Goal: Task Accomplishment & Management: Use online tool/utility

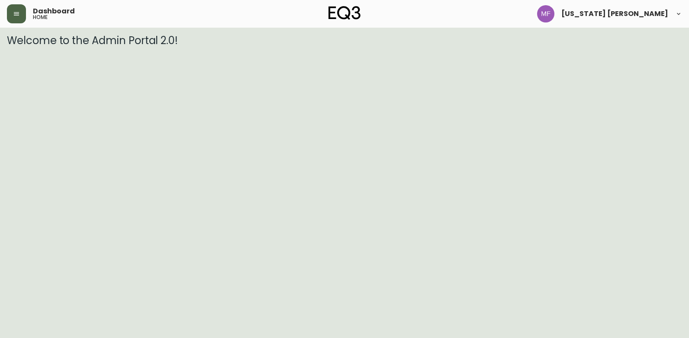
click at [19, 7] on button "button" at bounding box center [16, 13] width 19 height 19
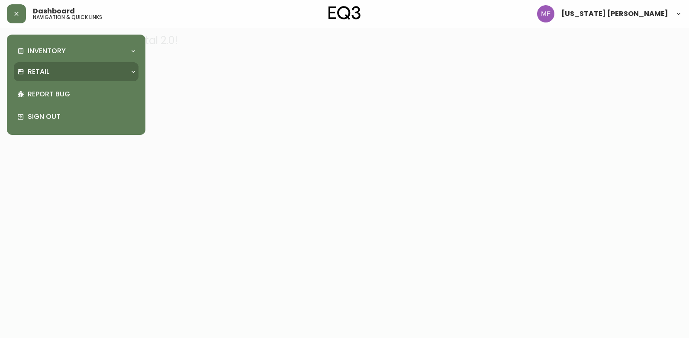
click at [41, 74] on p "Retail" at bounding box center [39, 72] width 22 height 10
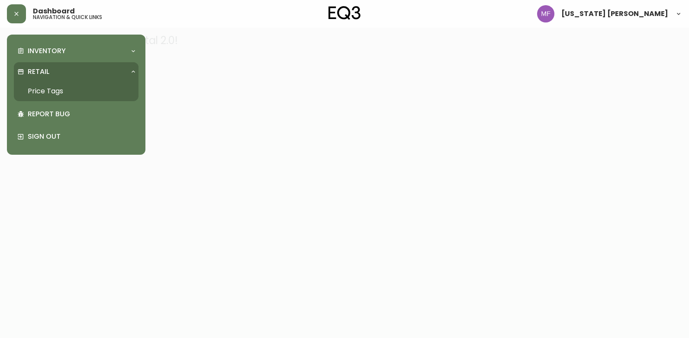
click at [45, 90] on link "Price Tags" at bounding box center [76, 91] width 125 height 20
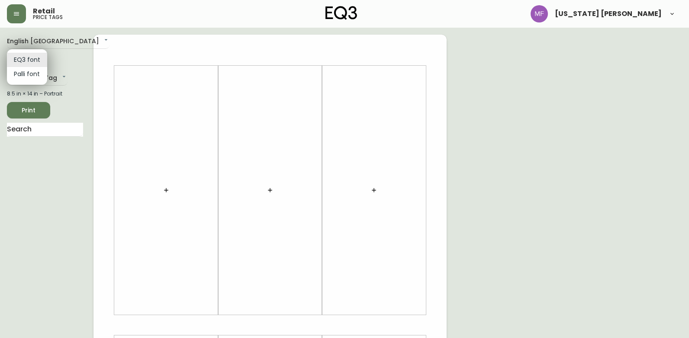
click at [19, 59] on body "Retail price tags [US_STATE] [PERSON_NAME] English [GEOGRAPHIC_DATA] en_CA EQ3 …" at bounding box center [344, 308] width 689 height 616
click at [19, 59] on li "EQ3 font" at bounding box center [27, 60] width 40 height 14
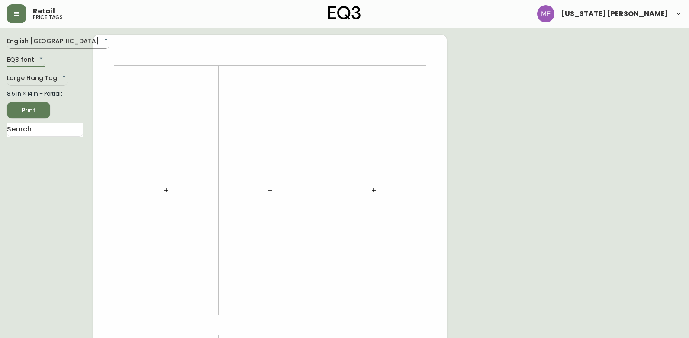
click at [36, 45] on body "Retail price tags [US_STATE] [PERSON_NAME] English [GEOGRAPHIC_DATA] en_CA EQ3 …" at bounding box center [344, 308] width 689 height 616
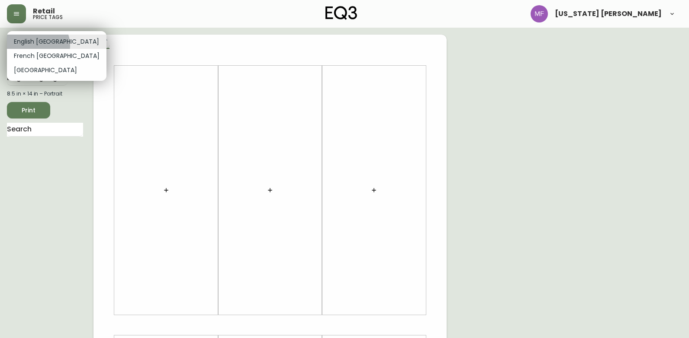
click at [36, 45] on li "English [GEOGRAPHIC_DATA]" at bounding box center [57, 42] width 100 height 14
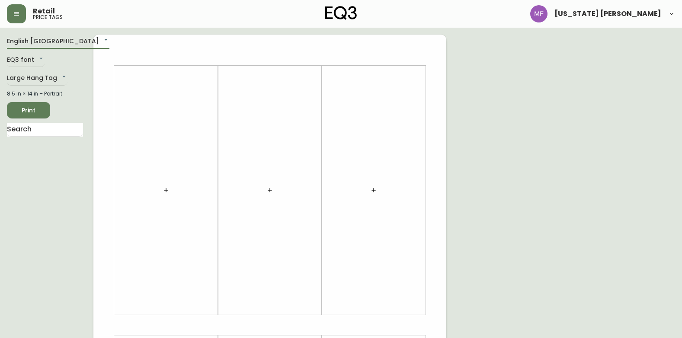
click at [154, 135] on div at bounding box center [165, 190] width 93 height 241
click at [148, 180] on div at bounding box center [165, 190] width 93 height 241
drag, startPoint x: 158, startPoint y: 186, endPoint x: 167, endPoint y: 190, distance: 8.9
click at [167, 190] on button "button" at bounding box center [166, 190] width 17 height 17
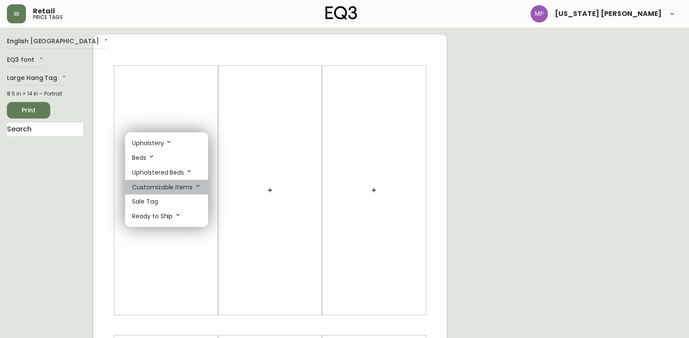
click at [161, 191] on p "Customizable items" at bounding box center [166, 188] width 69 height 10
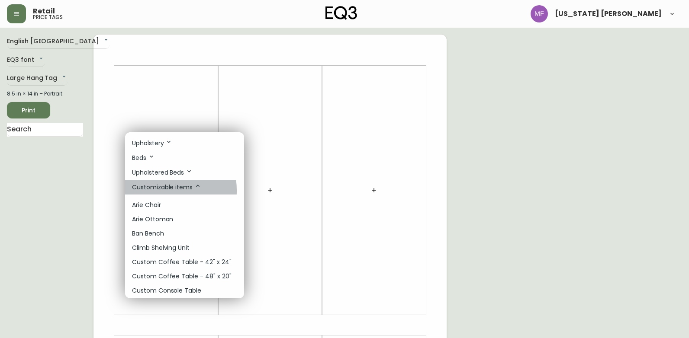
click at [147, 191] on p "Customizable items" at bounding box center [166, 188] width 69 height 10
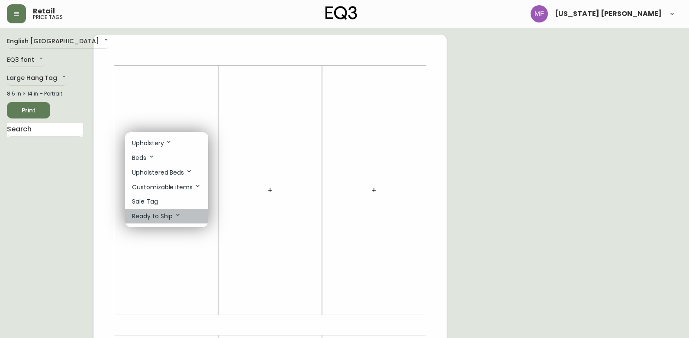
click at [156, 212] on p "Ready to Ship" at bounding box center [156, 217] width 49 height 10
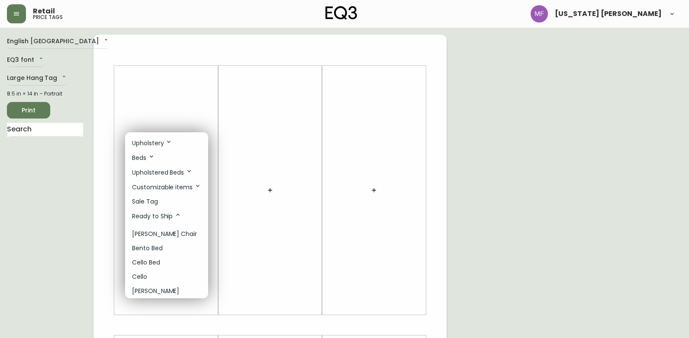
click at [149, 156] on icon at bounding box center [151, 156] width 7 height 7
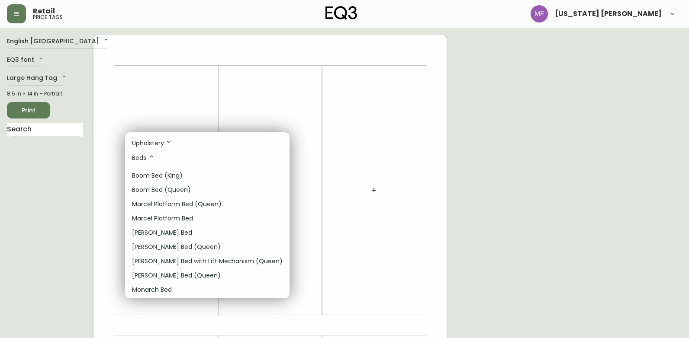
click at [154, 202] on p "Marcel Platform Bed (Queen)" at bounding box center [177, 204] width 90 height 9
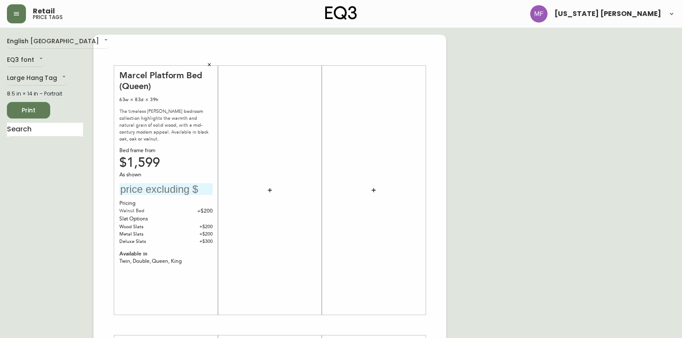
click at [150, 159] on div "$1,599" at bounding box center [165, 163] width 93 height 8
click at [153, 159] on div "$1,599" at bounding box center [165, 163] width 93 height 8
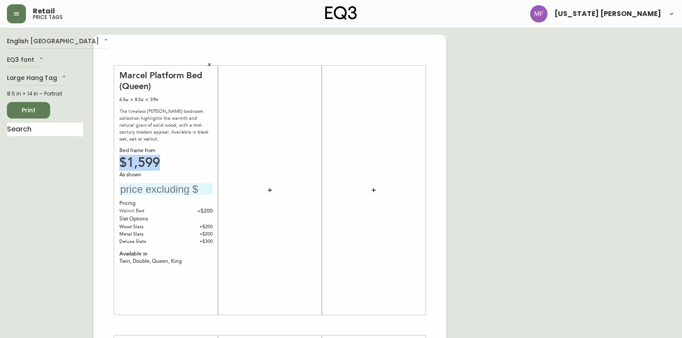
drag, startPoint x: 153, startPoint y: 156, endPoint x: 155, endPoint y: 163, distance: 7.1
click at [155, 163] on div "$1,599" at bounding box center [165, 163] width 93 height 8
click at [157, 159] on div "$1,599" at bounding box center [165, 163] width 93 height 8
click at [146, 159] on div "$1,599" at bounding box center [165, 163] width 93 height 8
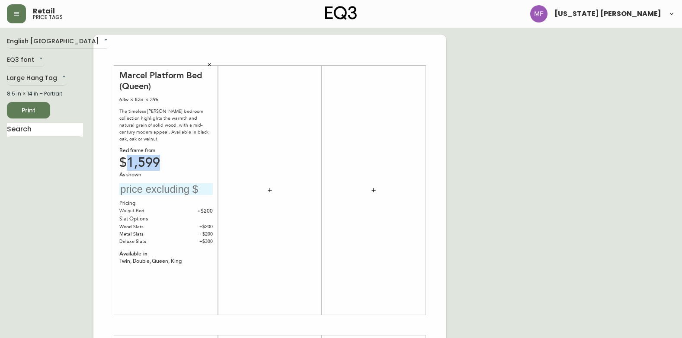
click at [146, 159] on div "$1,599" at bounding box center [165, 163] width 93 height 8
drag, startPoint x: 146, startPoint y: 154, endPoint x: 68, endPoint y: 228, distance: 107.7
click at [68, 228] on div "English [GEOGRAPHIC_DATA] en_CA EQ3 font EQ3 Large Hang Tag large 8.5 in × 14 i…" at bounding box center [50, 326] width 87 height 582
click at [168, 200] on div "Pricing" at bounding box center [165, 204] width 93 height 8
click at [173, 184] on input "text" at bounding box center [165, 189] width 93 height 12
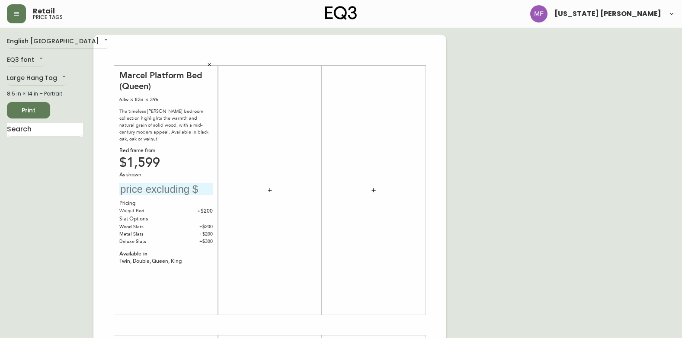
click at [134, 159] on div "$1,599" at bounding box center [165, 163] width 93 height 8
click at [80, 200] on div "English [GEOGRAPHIC_DATA] en_CA EQ3 font EQ3 Large Hang Tag large 8.5 in × 14 i…" at bounding box center [50, 326] width 87 height 582
click at [30, 59] on body "Retail price tags [US_STATE] [PERSON_NAME] English [GEOGRAPHIC_DATA] en_CA EQ3 …" at bounding box center [341, 308] width 682 height 616
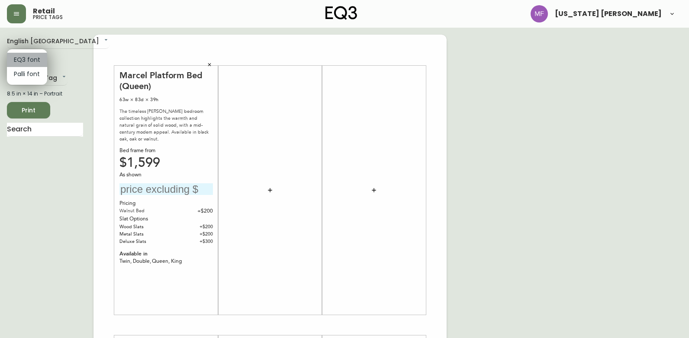
click at [30, 59] on li "EQ3 font" at bounding box center [27, 60] width 40 height 14
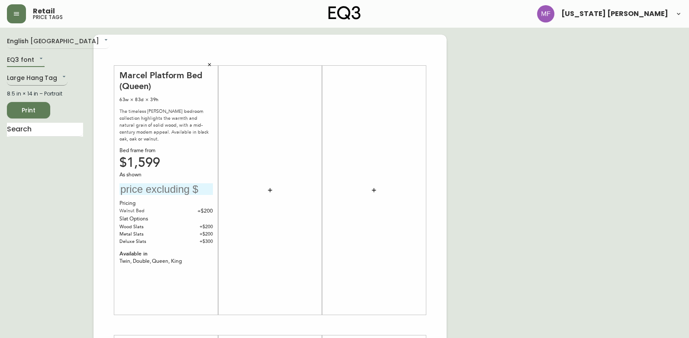
click at [32, 79] on body "Retail price tags [US_STATE] [PERSON_NAME] English [GEOGRAPHIC_DATA] en_CA EQ3 …" at bounding box center [344, 308] width 689 height 616
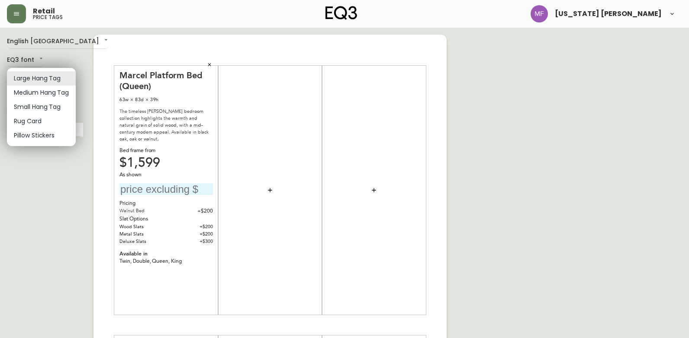
click at [28, 120] on li "Rug Card" at bounding box center [41, 121] width 69 height 14
type input "rugs"
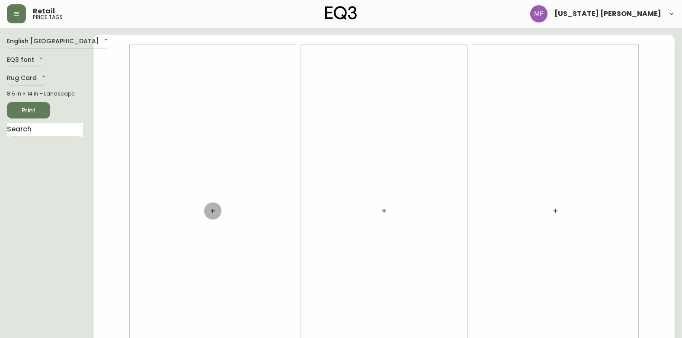
click at [212, 206] on button "button" at bounding box center [212, 211] width 17 height 17
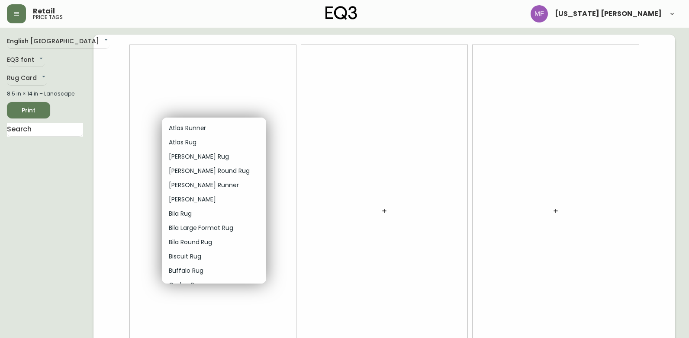
click at [211, 199] on li "[PERSON_NAME]" at bounding box center [214, 200] width 104 height 14
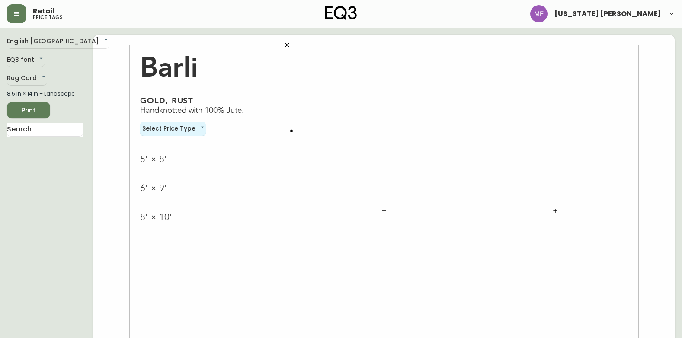
click at [177, 164] on div "5' × 8'" at bounding box center [212, 160] width 145 height 12
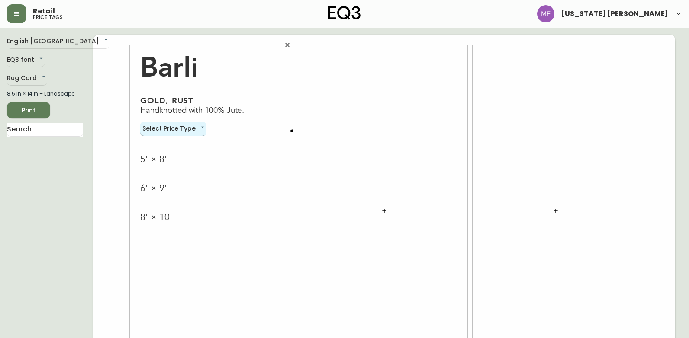
click at [172, 131] on body "Retail price tags [US_STATE] [PERSON_NAME] English [GEOGRAPHIC_DATA] en_CA EQ3 …" at bounding box center [344, 194] width 689 height 388
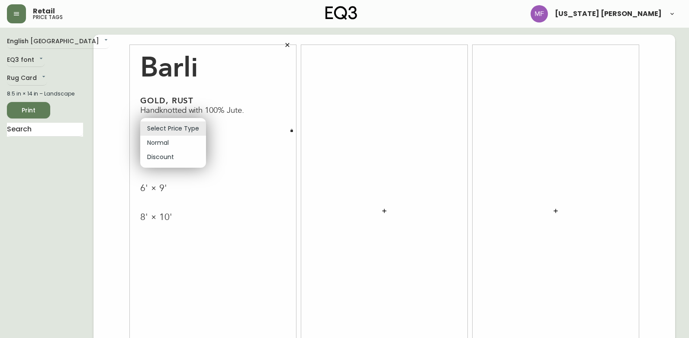
click at [174, 145] on li "Normal" at bounding box center [173, 143] width 66 height 14
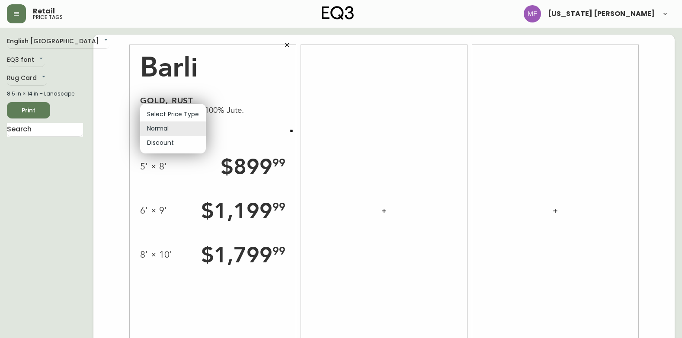
click at [159, 133] on body "Retail price tags [US_STATE] [PERSON_NAME] English [GEOGRAPHIC_DATA] en_CA EQ3 …" at bounding box center [341, 194] width 682 height 388
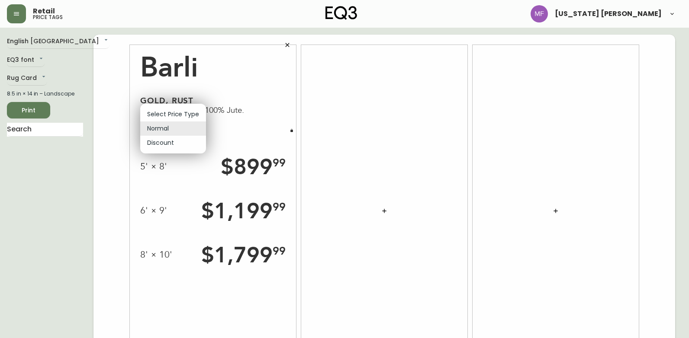
click at [169, 148] on li "Discount" at bounding box center [173, 143] width 66 height 14
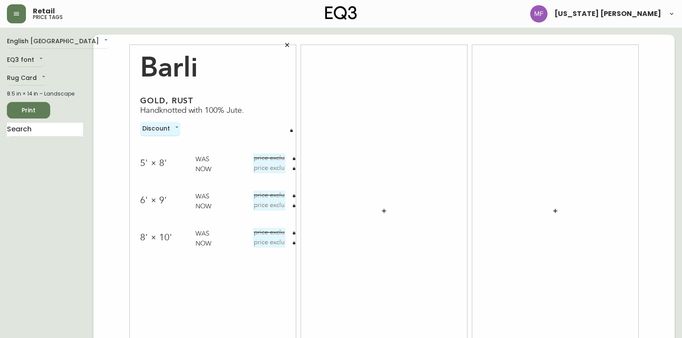
click at [263, 174] on div "5' × 8' Was Now 6' × 9' Was Now 8' × 10' Was Now" at bounding box center [212, 192] width 145 height 112
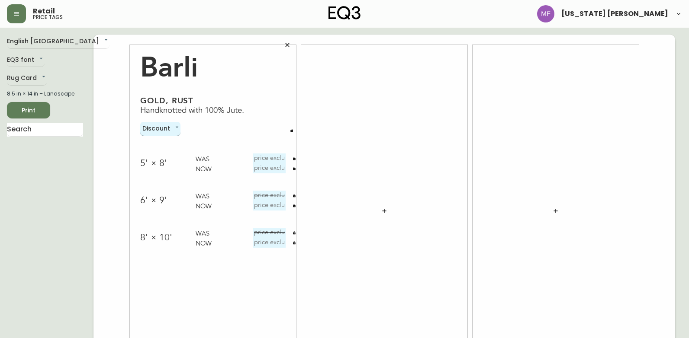
click at [174, 127] on body "Retail price tags [US_STATE] [PERSON_NAME] English [GEOGRAPHIC_DATA] en_CA EQ3 …" at bounding box center [344, 194] width 689 height 388
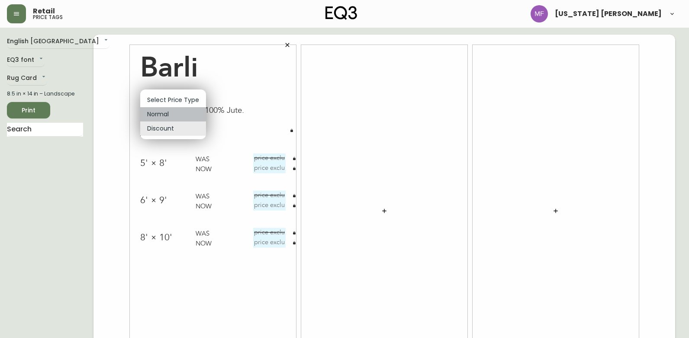
click at [183, 113] on li "Normal" at bounding box center [173, 114] width 66 height 14
type input "normal"
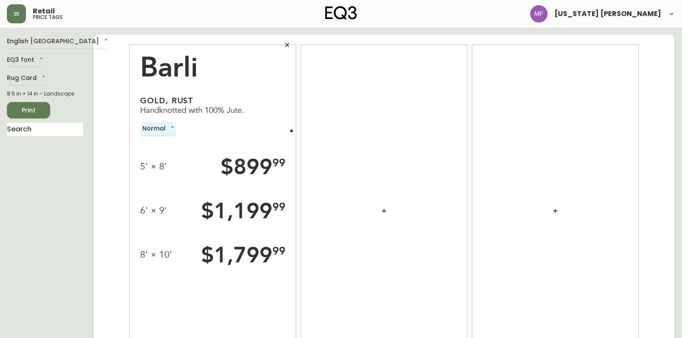
click at [223, 161] on div "$ 899 99" at bounding box center [253, 167] width 65 height 27
drag, startPoint x: 223, startPoint y: 161, endPoint x: 258, endPoint y: 129, distance: 46.9
click at [312, 153] on div at bounding box center [384, 211] width 166 height 332
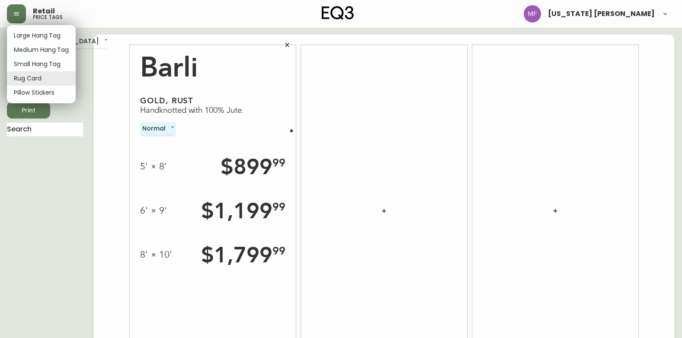
click at [32, 74] on body "Retail price tags [US_STATE] [PERSON_NAME] English [GEOGRAPHIC_DATA] en_CA EQ3 …" at bounding box center [341, 194] width 682 height 388
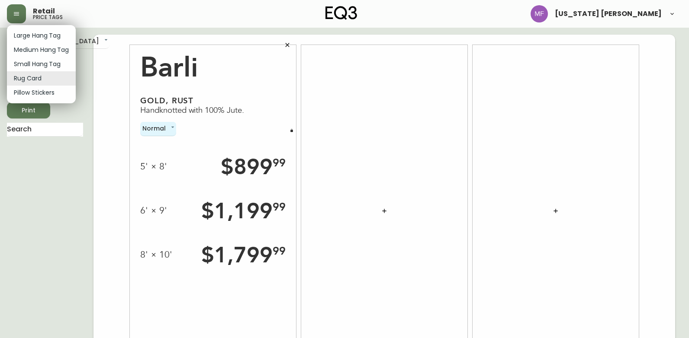
click at [46, 60] on li "Small Hang Tag" at bounding box center [41, 64] width 69 height 14
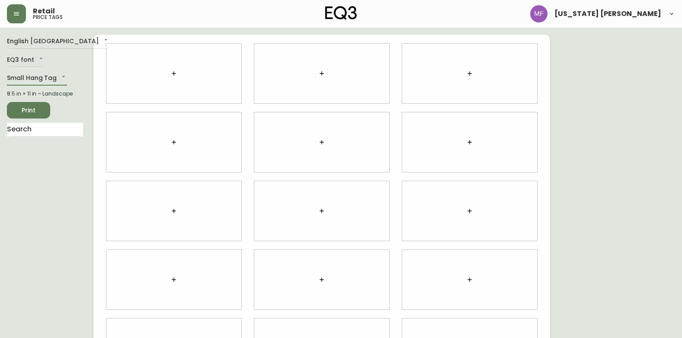
click at [214, 73] on div at bounding box center [173, 74] width 135 height 60
click at [168, 68] on button "button" at bounding box center [173, 73] width 17 height 17
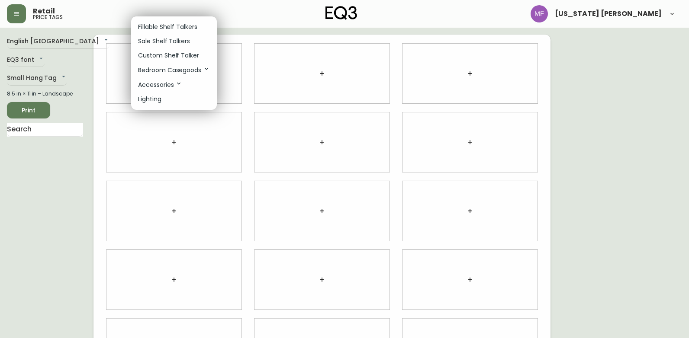
click at [161, 80] on p "Accessories" at bounding box center [160, 85] width 44 height 10
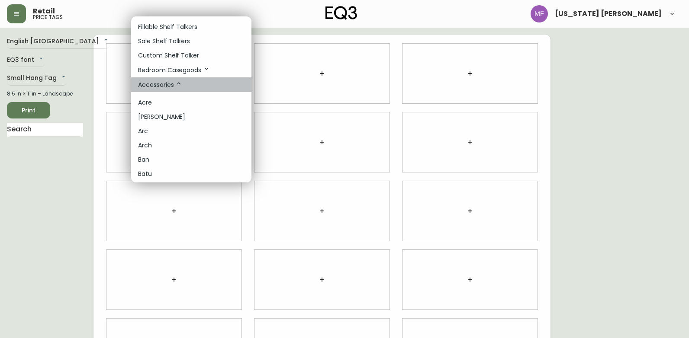
click at [161, 80] on p "Accessories" at bounding box center [160, 85] width 44 height 10
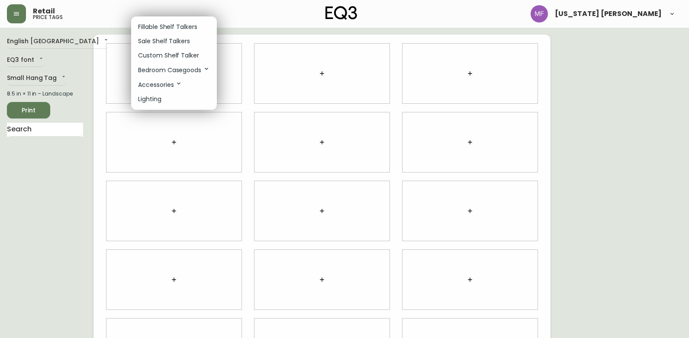
click at [55, 75] on div at bounding box center [344, 169] width 689 height 338
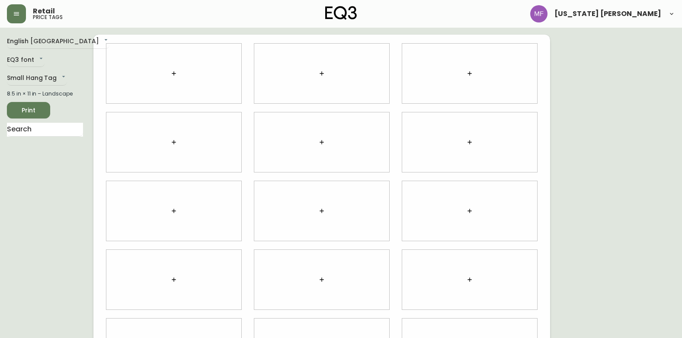
click at [52, 75] on body "Retail price tags [US_STATE] [PERSON_NAME] English [GEOGRAPHIC_DATA] en_CA EQ3 …" at bounding box center [341, 194] width 682 height 388
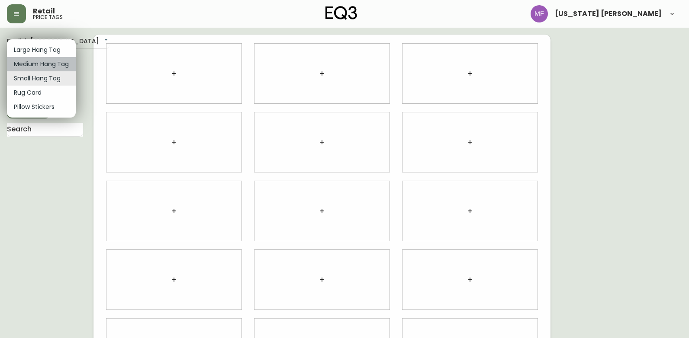
click at [57, 60] on li "Medium Hang Tag" at bounding box center [41, 64] width 69 height 14
type input "medium"
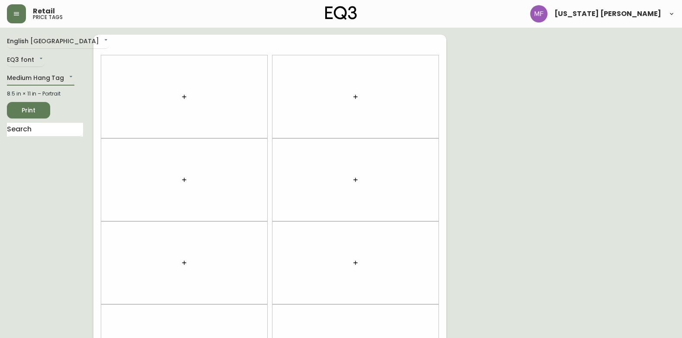
click at [172, 90] on div at bounding box center [184, 96] width 166 height 83
click at [182, 97] on button "button" at bounding box center [184, 96] width 17 height 17
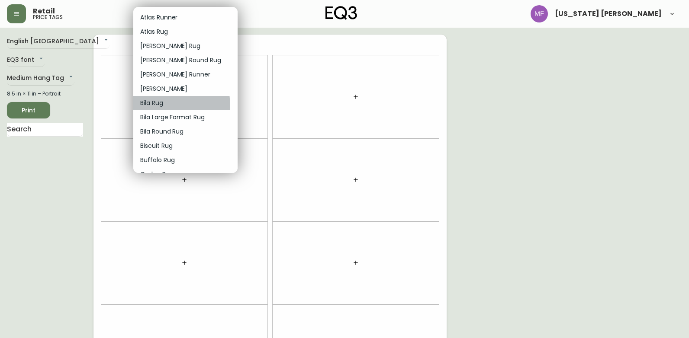
click at [146, 107] on p "Bila Rug" at bounding box center [151, 103] width 23 height 9
